Goal: Information Seeking & Learning: Learn about a topic

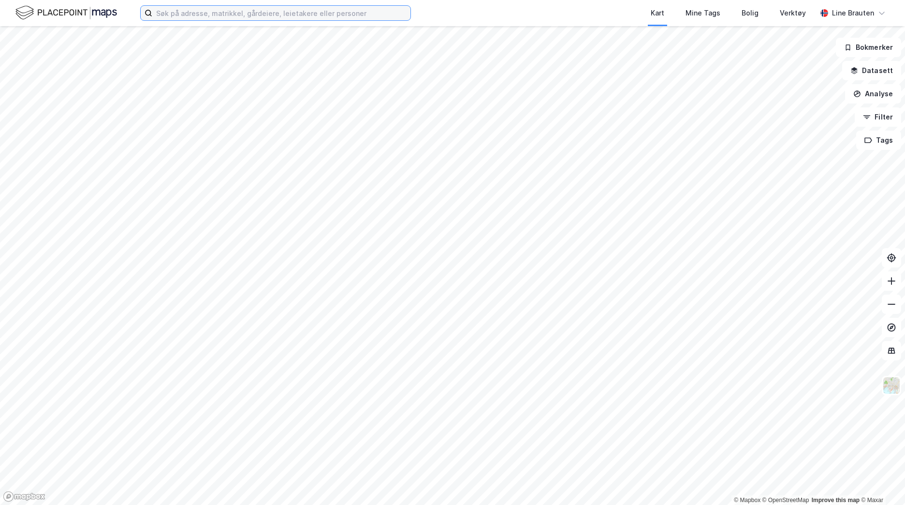
click at [247, 13] on input at bounding box center [281, 13] width 258 height 15
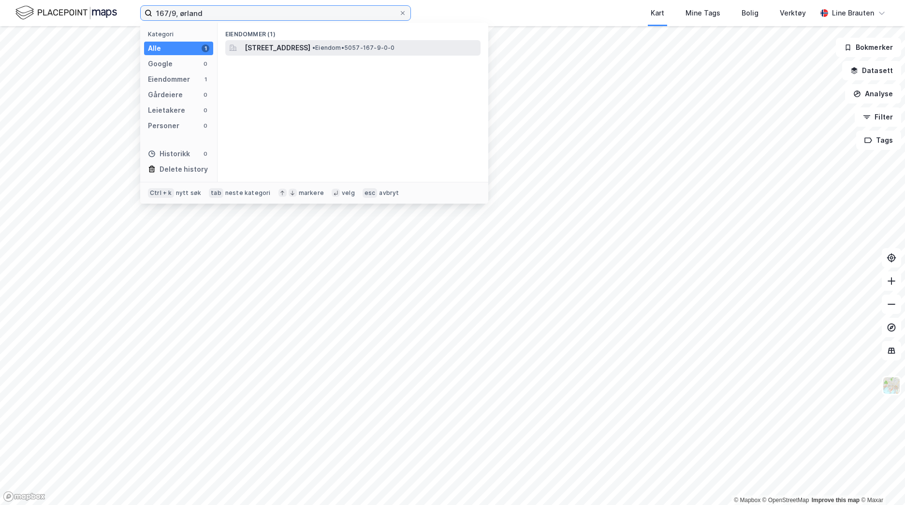
type input "167/9, ørland"
click at [283, 50] on span "[STREET_ADDRESS]" at bounding box center [278, 48] width 66 height 12
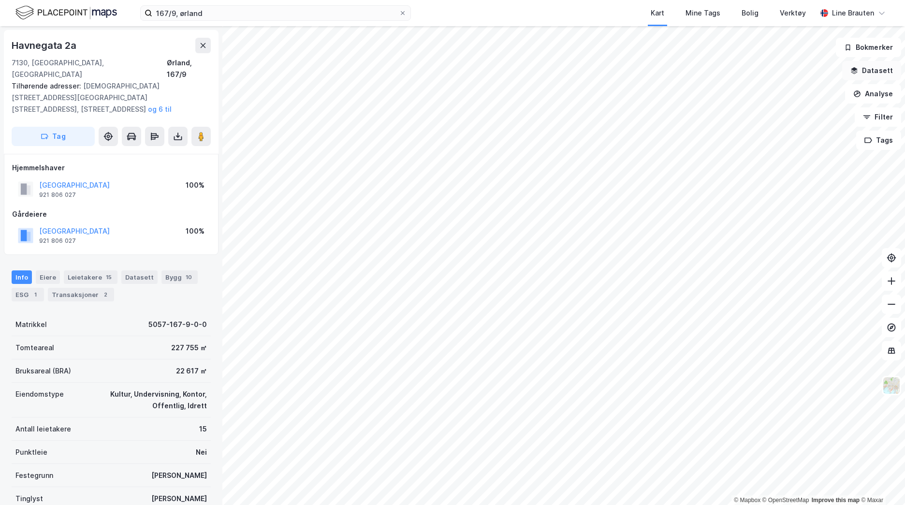
click at [880, 74] on button "Datasett" at bounding box center [871, 70] width 59 height 19
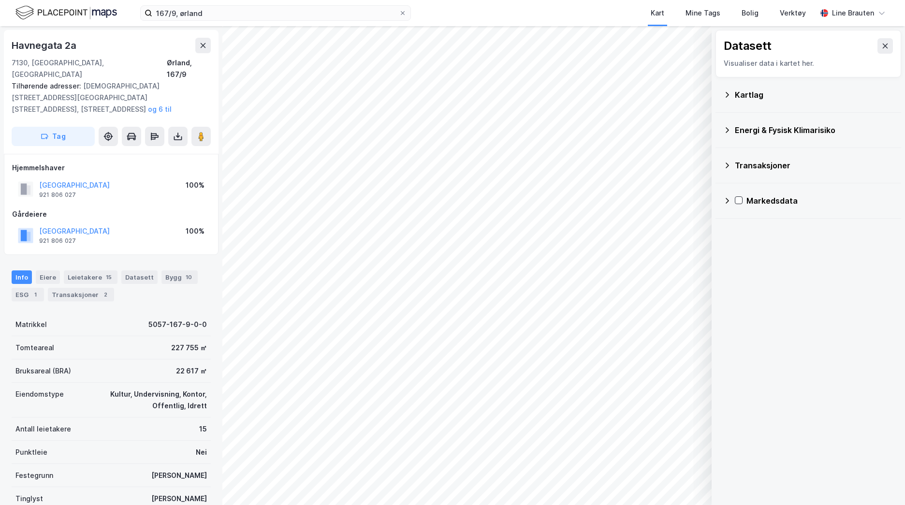
click at [726, 92] on icon at bounding box center [727, 94] width 3 height 5
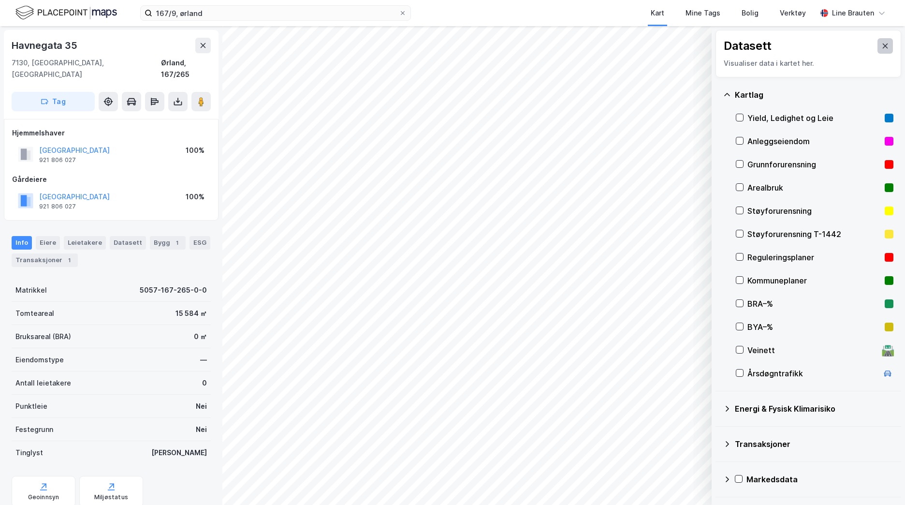
click at [883, 43] on button at bounding box center [885, 45] width 15 height 15
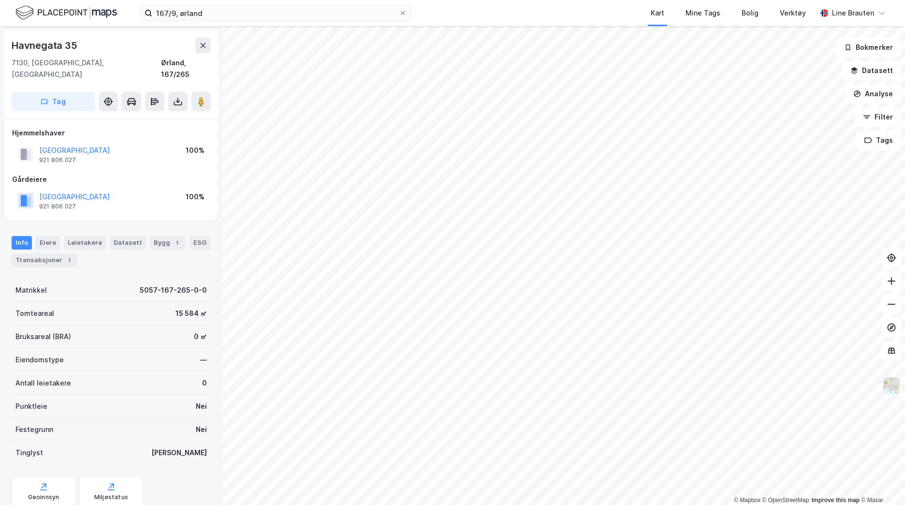
click at [886, 389] on img at bounding box center [892, 385] width 18 height 18
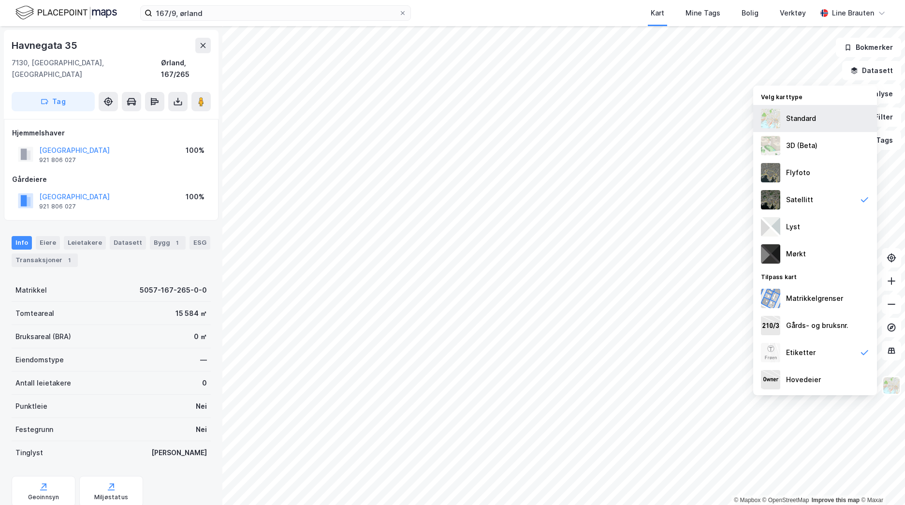
click at [796, 126] on div "Standard" at bounding box center [815, 118] width 124 height 27
click at [892, 70] on button "Datasett" at bounding box center [871, 70] width 59 height 19
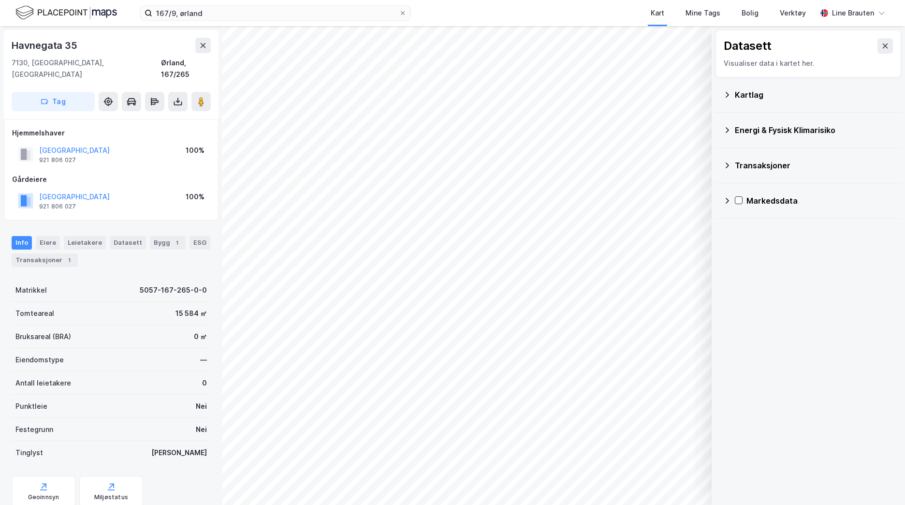
click at [724, 93] on icon at bounding box center [727, 95] width 8 height 8
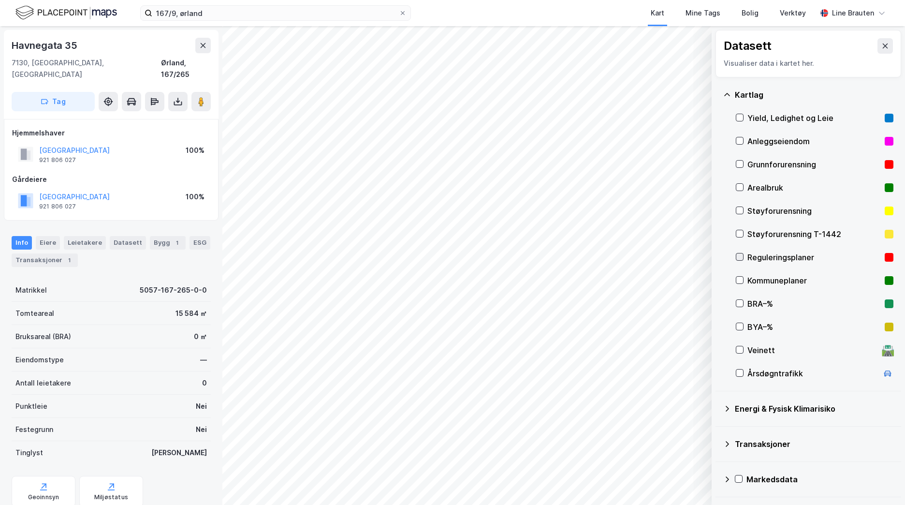
click at [743, 258] on div at bounding box center [740, 257] width 8 height 8
click at [678, 463] on icon "button" at bounding box center [675, 461] width 8 height 8
click at [499, 4] on div "167/9, ørland Kart Mine Tags Bolig Verktøy [PERSON_NAME] © Mapbox © OpenStreetM…" at bounding box center [452, 252] width 905 height 505
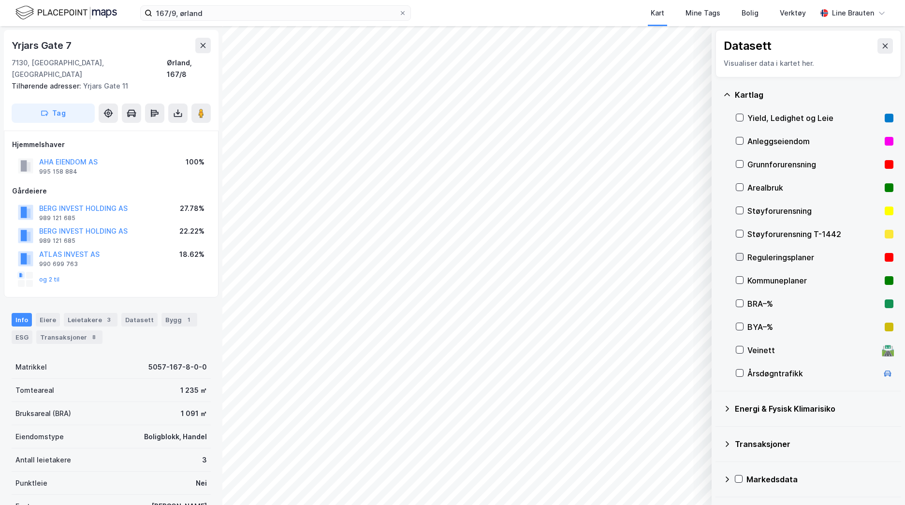
click at [742, 257] on icon at bounding box center [740, 256] width 7 height 7
click at [720, 256] on div "© Mapbox © OpenStreetMap Improve this map © Maxar Datasett Visualiser data i ka…" at bounding box center [452, 265] width 905 height 479
